Goal: Task Accomplishment & Management: Manage account settings

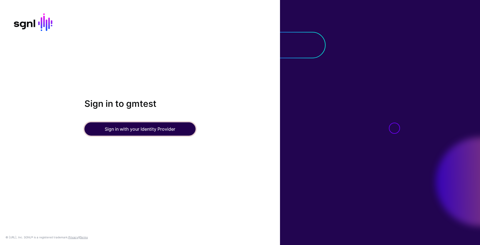
click at [132, 126] on button "Sign in with your Identity Provider" at bounding box center [139, 129] width 111 height 13
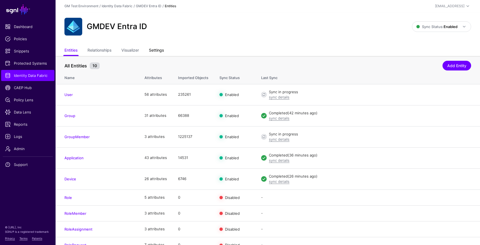
click at [164, 49] on link "Settings" at bounding box center [156, 51] width 15 height 11
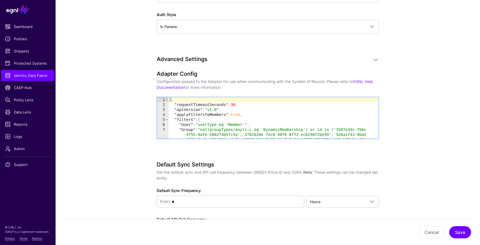
scroll to position [520, 0]
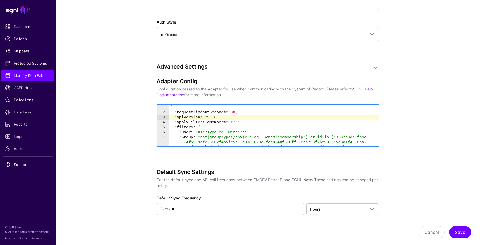
click at [223, 118] on div "{ "requestTimeoutSeconds" : 30 , "apiVersion" : "v1.0" , "applyFiltersToMembers…" at bounding box center [274, 138] width 210 height 67
type textarea "* *"
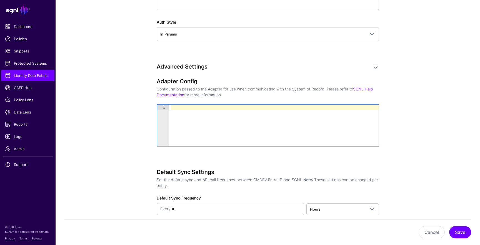
paste textarea "*"
type textarea "*"
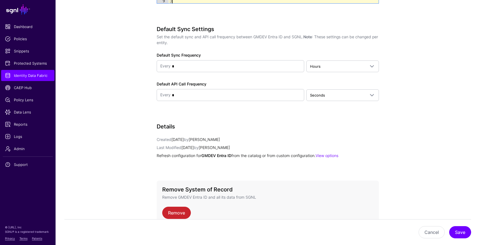
scroll to position [666, 0]
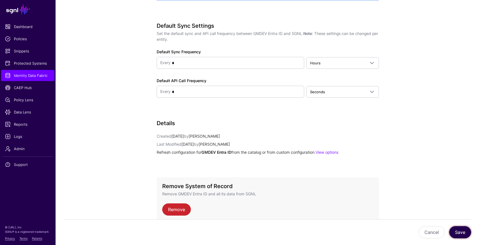
click at [462, 234] on button "Save" at bounding box center [460, 232] width 22 height 12
click at [24, 72] on link "Identity Data Fabric" at bounding box center [27, 75] width 53 height 11
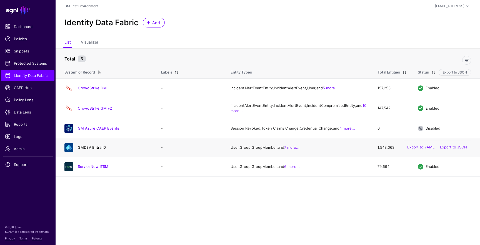
click at [102, 150] on link "GMDEV Entra ID" at bounding box center [92, 147] width 28 height 4
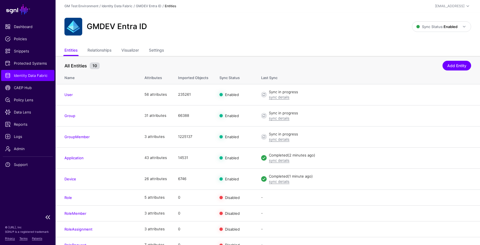
click at [29, 75] on span "Identity Data Fabric" at bounding box center [28, 76] width 46 height 6
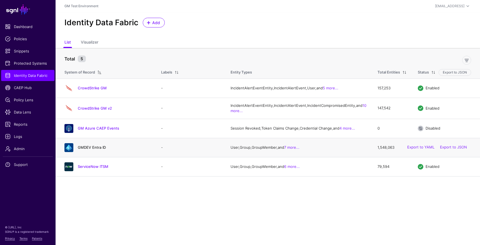
click at [89, 150] on link "GMDEV Entra ID" at bounding box center [92, 147] width 28 height 4
